Goal: Task Accomplishment & Management: Manage account settings

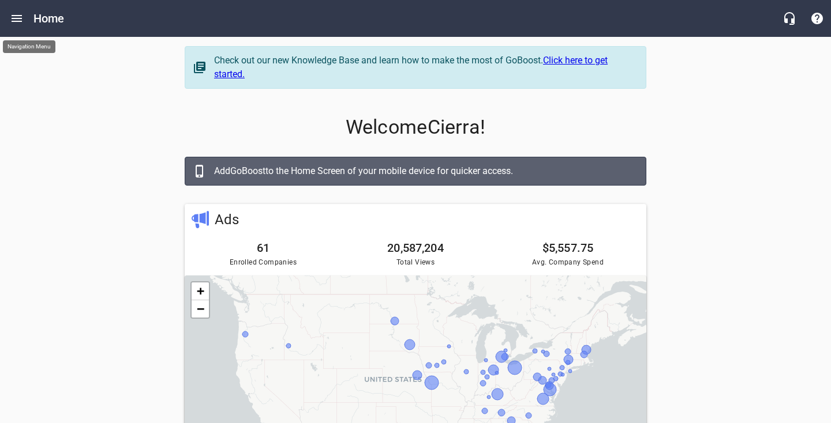
click at [23, 16] on icon "Open drawer" at bounding box center [17, 19] width 14 height 14
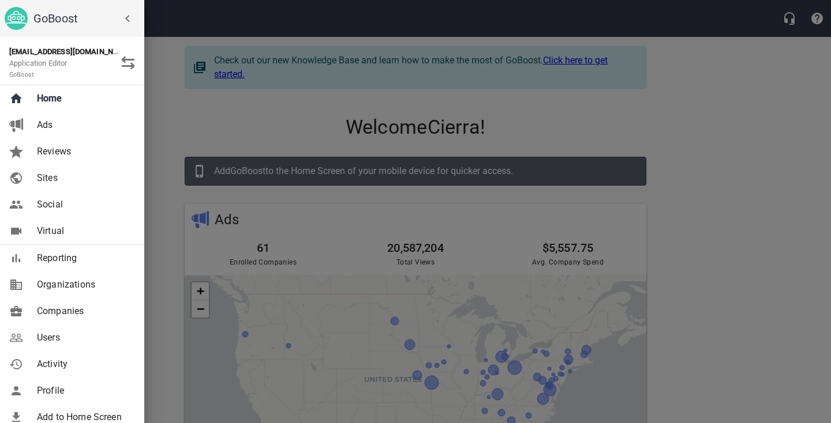
click at [85, 312] on span "Companies" at bounding box center [83, 312] width 93 height 14
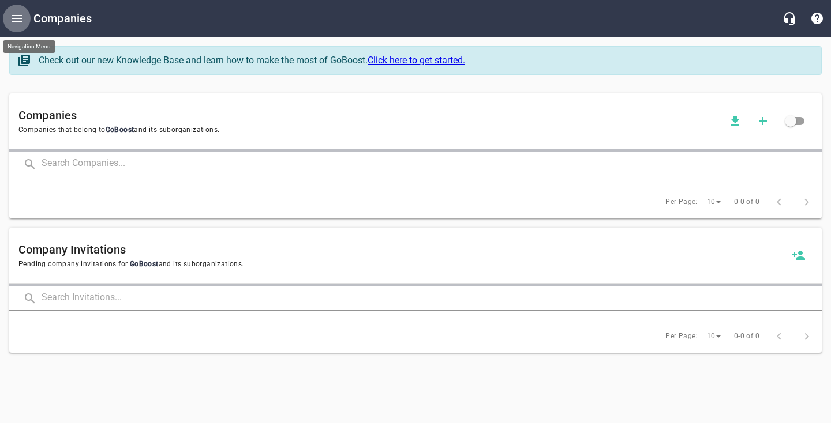
click at [22, 21] on icon "Open drawer" at bounding box center [17, 19] width 14 height 14
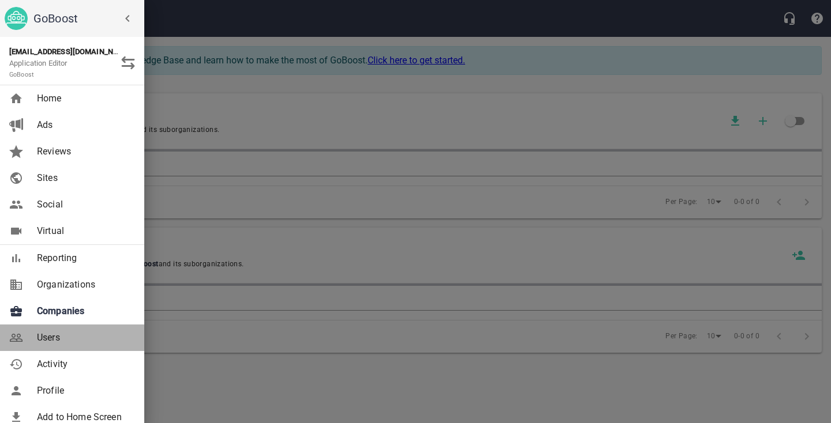
click at [65, 337] on span "Users" at bounding box center [83, 338] width 93 height 14
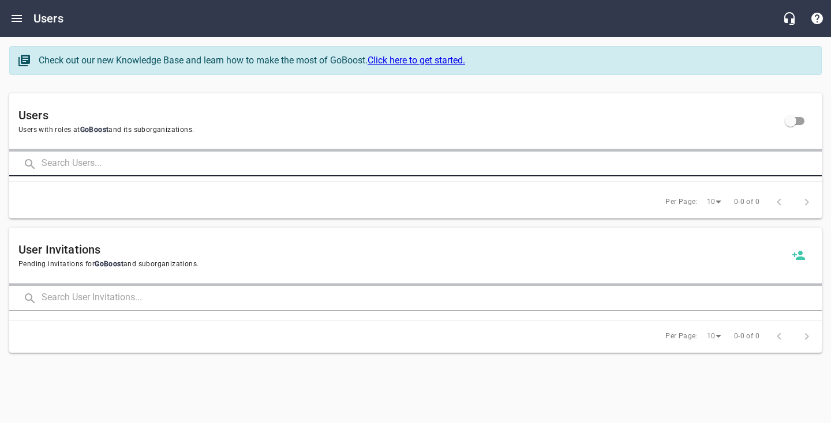
click at [117, 159] on input "text" at bounding box center [432, 164] width 780 height 25
type input "[PERSON_NAME]"
click button at bounding box center [0, 0] width 0 height 0
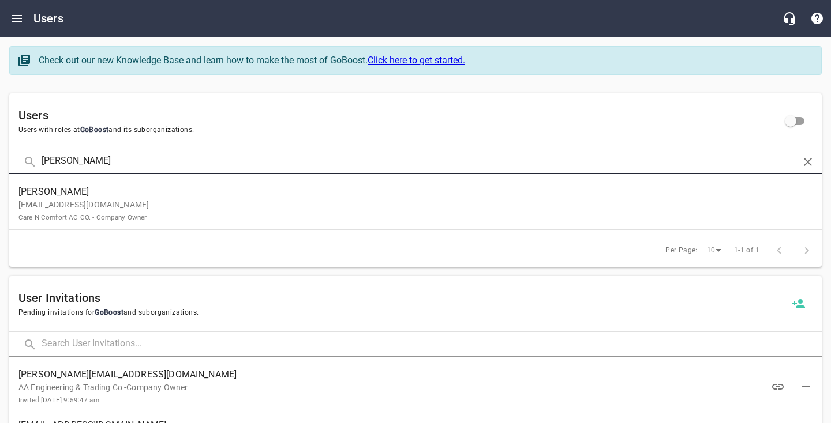
click at [162, 210] on p "[EMAIL_ADDRESS][DOMAIN_NAME] Care N Comfort AC CO. - Company Owner" at bounding box center [410, 211] width 785 height 24
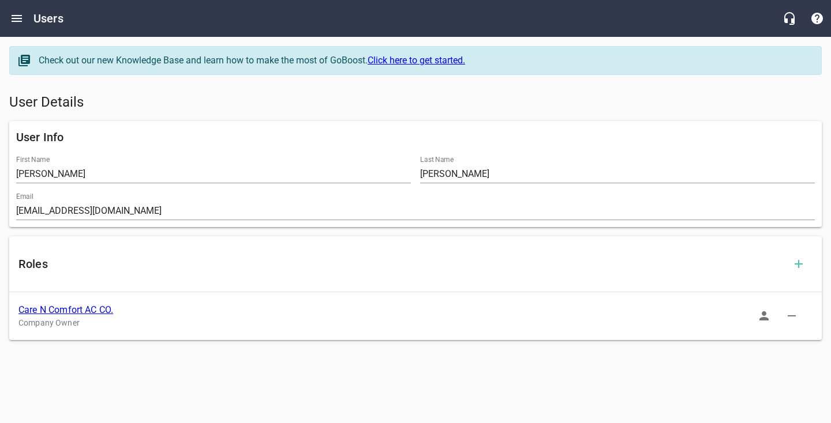
click at [78, 310] on link "Care N Comfort AC CO." at bounding box center [65, 310] width 95 height 11
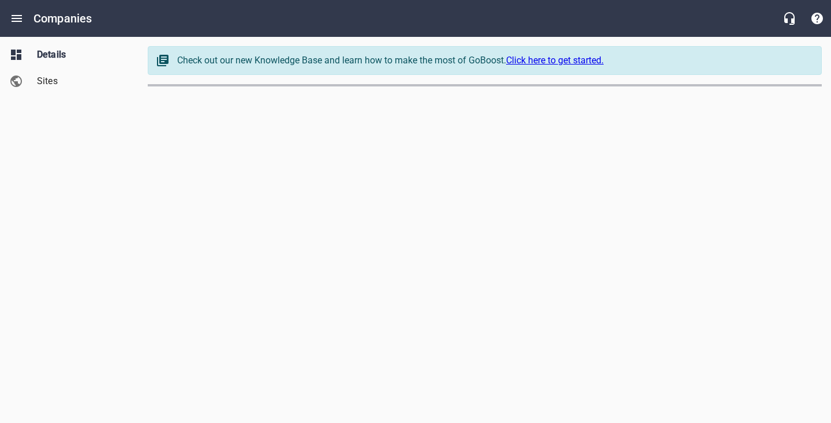
select select "[US_STATE]"
select select "62"
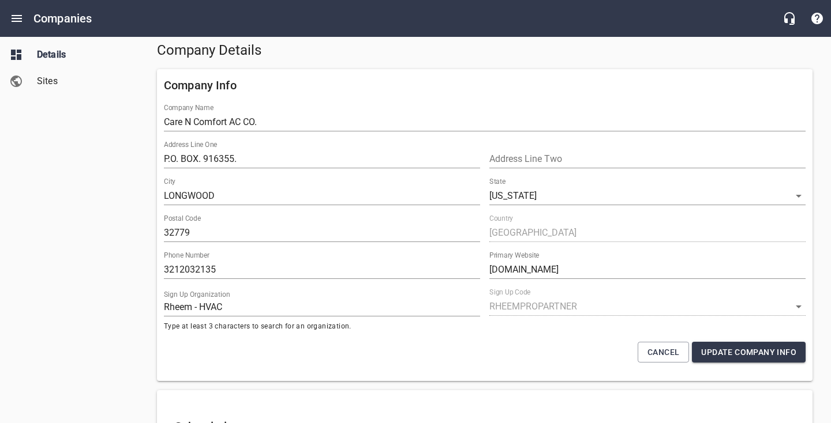
scroll to position [56, 0]
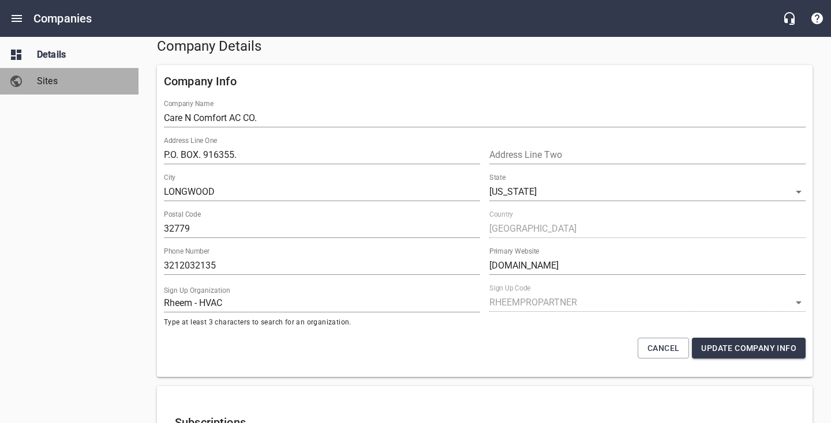
click at [42, 83] on span "Sites" at bounding box center [81, 81] width 88 height 14
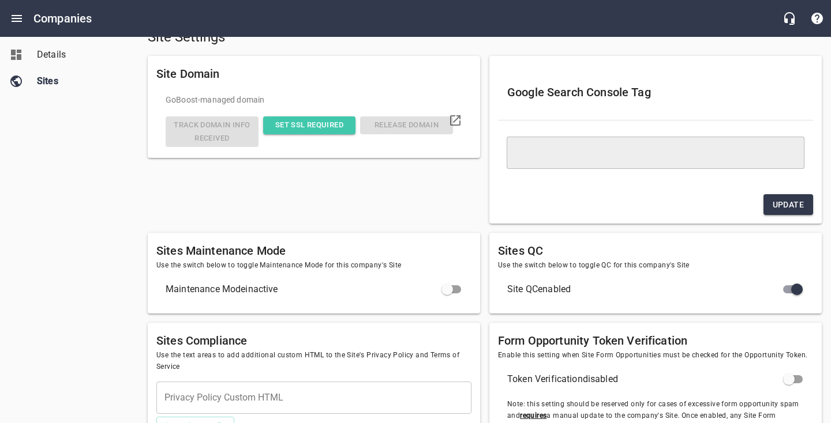
type textarea "<meta name="google-site-verification" content="5ej0T599Otnb1mhlRSLSdzfwtUs3BWVB…"
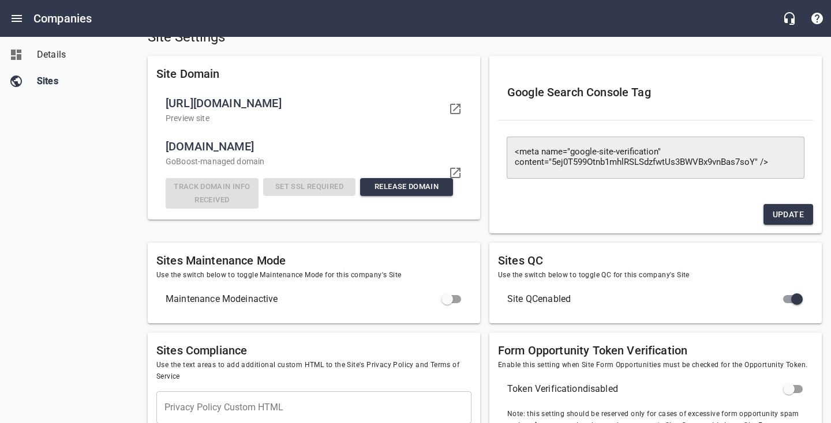
drag, startPoint x: 170, startPoint y: 163, endPoint x: 251, endPoint y: 162, distance: 81.3
click at [251, 156] on span "[DOMAIN_NAME]" at bounding box center [309, 146] width 287 height 18
click at [114, 172] on div "Details Sites" at bounding box center [69, 211] width 139 height 423
click at [63, 51] on span "Details" at bounding box center [81, 55] width 88 height 14
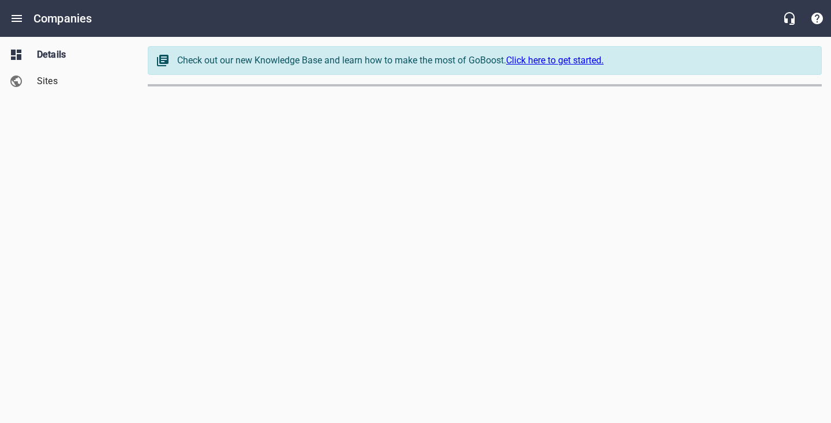
select select "[US_STATE]"
select select "62"
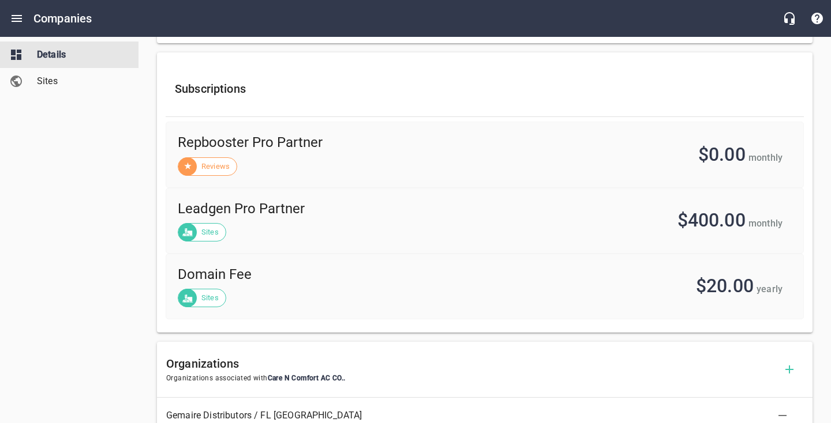
scroll to position [392, 0]
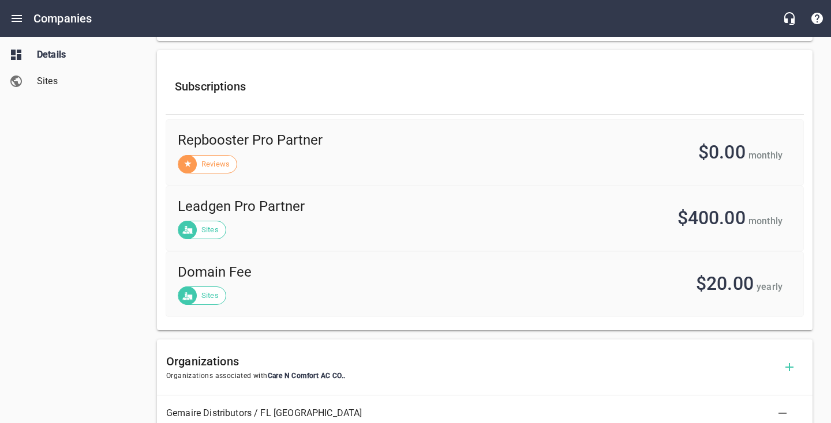
click at [35, 85] on div "Sites" at bounding box center [80, 81] width 97 height 14
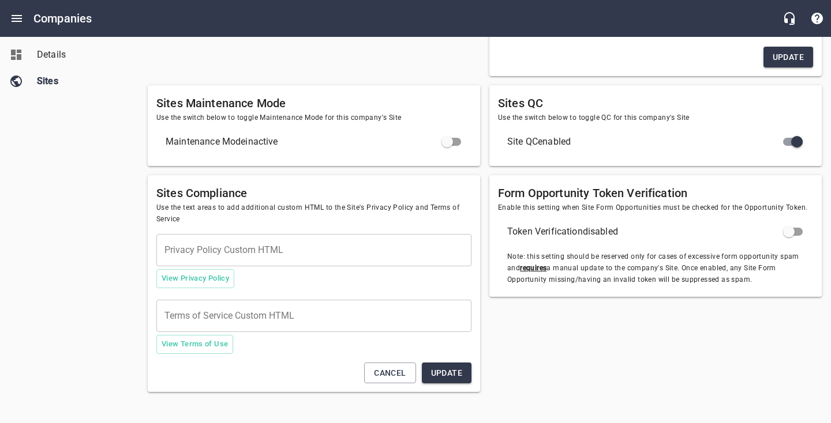
type textarea "<meta name="google-site-verification" content="5ej0T599Otnb1mhlRSLSdzfwtUs3BWVB…"
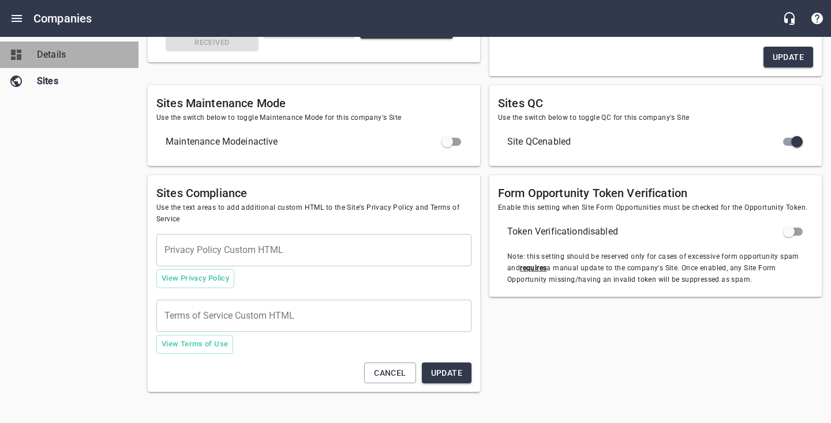
click at [59, 62] on link "Details" at bounding box center [69, 55] width 138 height 27
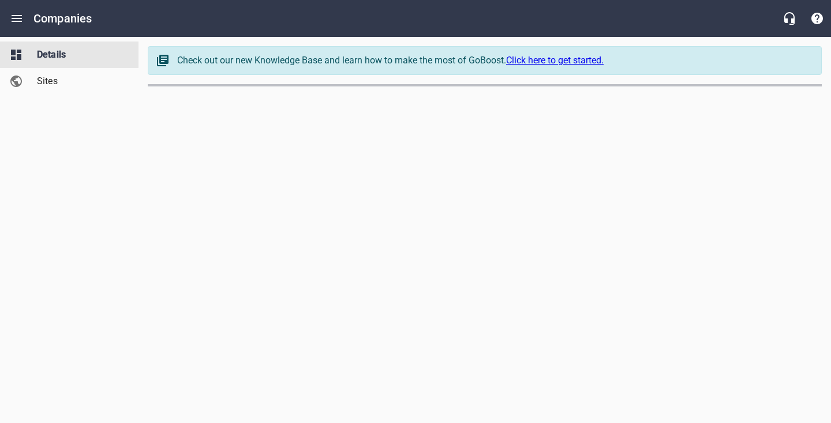
select select "[US_STATE]"
select select "62"
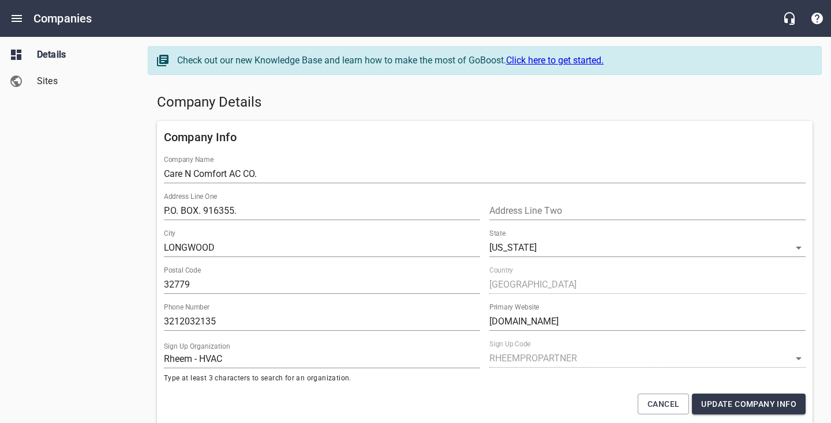
click at [61, 247] on div "Details Sites" at bounding box center [69, 211] width 139 height 423
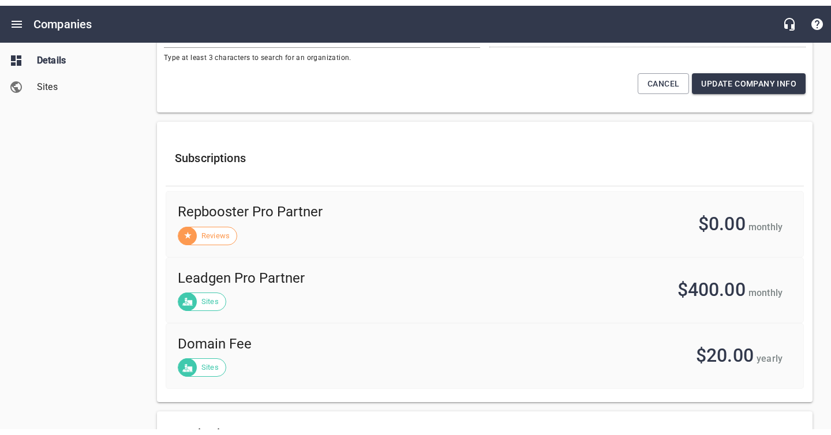
scroll to position [336, 0]
